Goal: Information Seeking & Learning: Check status

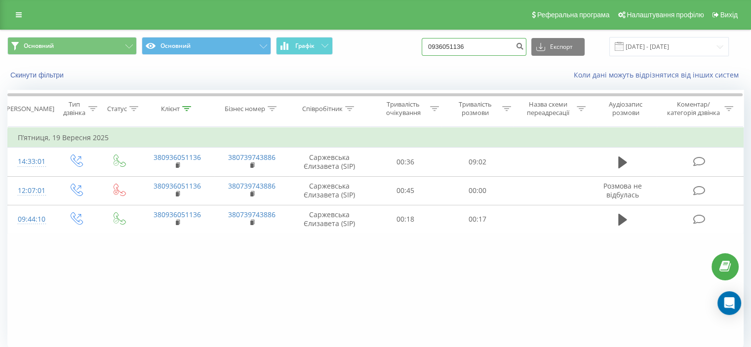
click at [474, 49] on input "0936051136" at bounding box center [474, 47] width 105 height 18
paste input "636082625"
type input "0636082625"
